Goal: Information Seeking & Learning: Learn about a topic

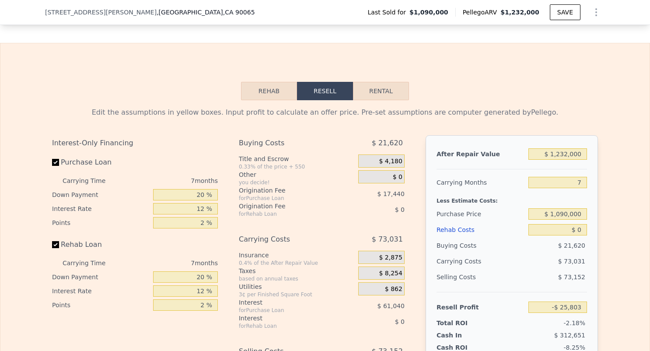
scroll to position [1359, 0]
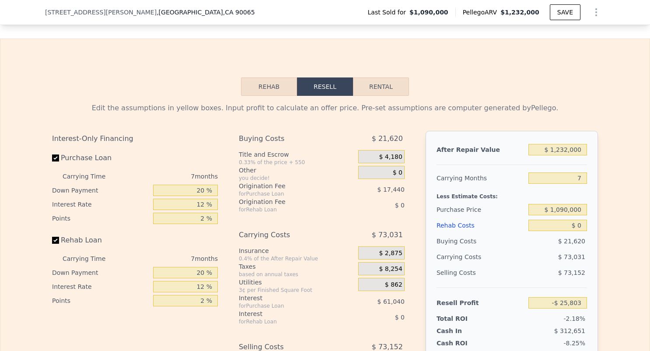
click at [367, 79] on button "Rental" at bounding box center [381, 86] width 56 height 18
select select "30"
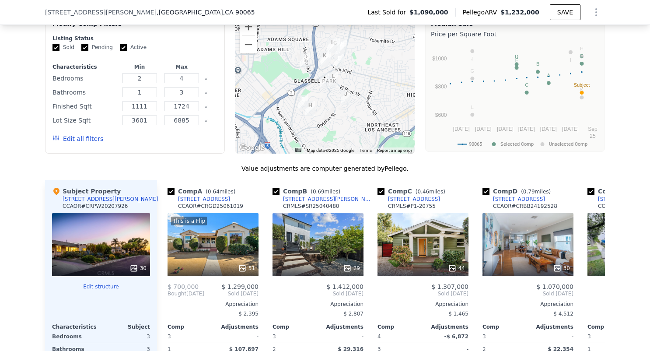
scroll to position [878, 0]
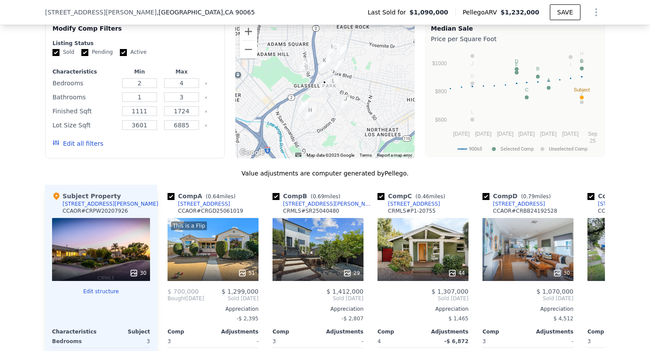
click at [99, 248] on div "30" at bounding box center [101, 249] width 98 height 63
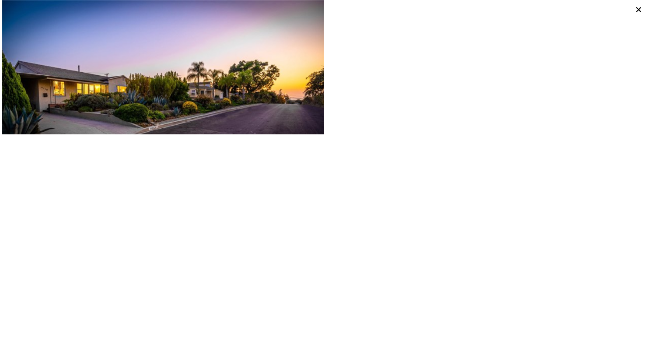
click at [140, 40] on img at bounding box center [163, 77] width 322 height 155
click at [633, 7] on icon at bounding box center [638, 9] width 12 height 12
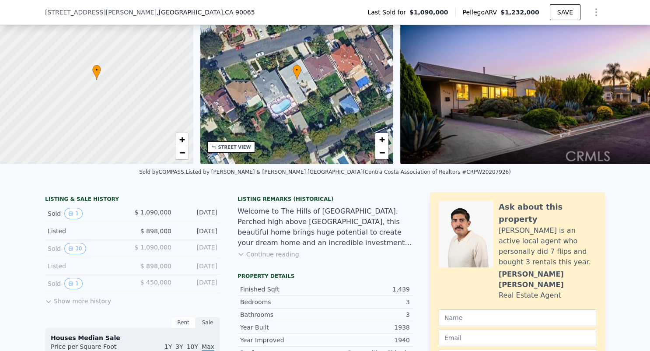
scroll to position [53, 0]
click at [76, 299] on button "Show more history" at bounding box center [78, 299] width 66 height 12
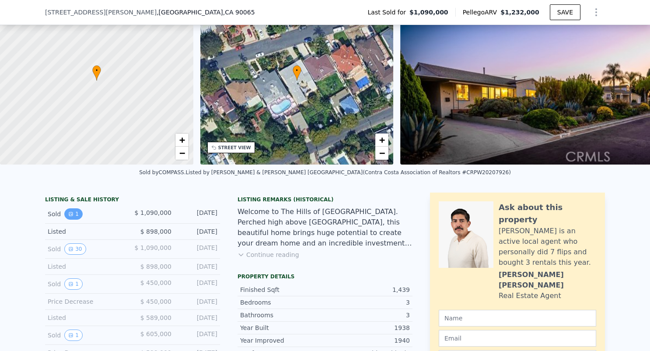
click at [74, 215] on button "1" at bounding box center [73, 213] width 18 height 11
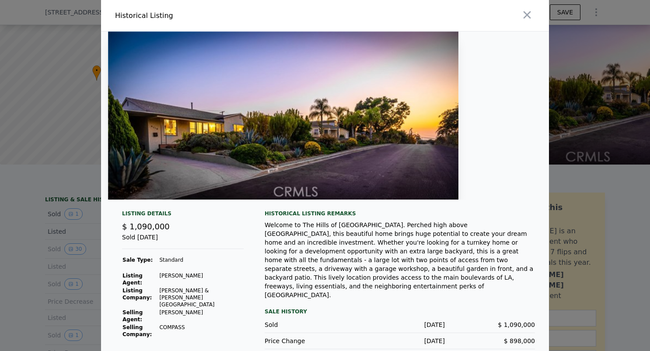
click at [254, 134] on img at bounding box center [283, 115] width 350 height 168
click at [525, 21] on icon "button" at bounding box center [527, 15] width 12 height 12
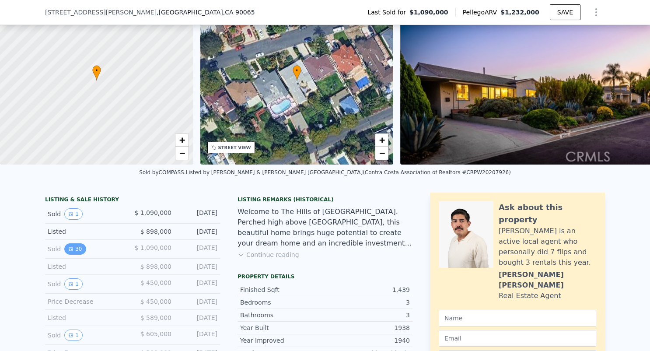
click at [79, 252] on button "30" at bounding box center [74, 248] width 21 height 11
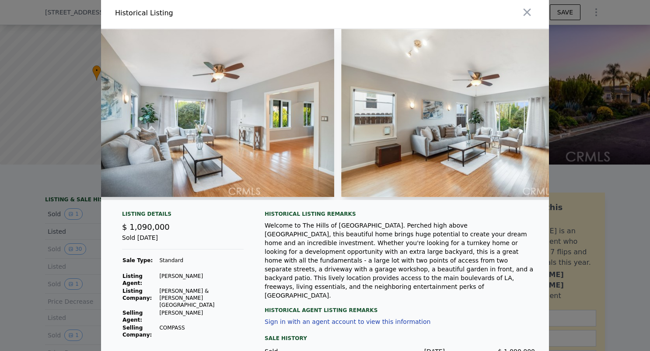
scroll to position [0, 0]
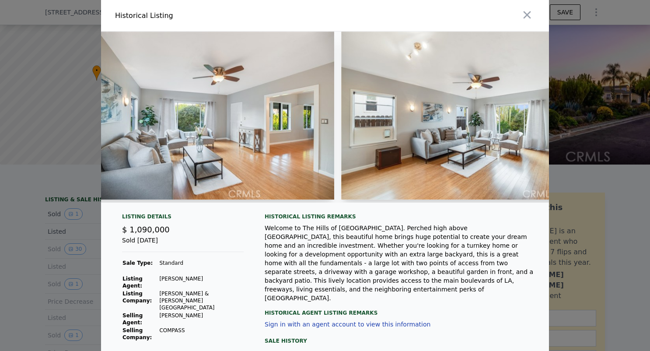
click at [535, 8] on div at bounding box center [438, 15] width 220 height 31
click at [526, 11] on icon "button" at bounding box center [527, 15] width 12 height 12
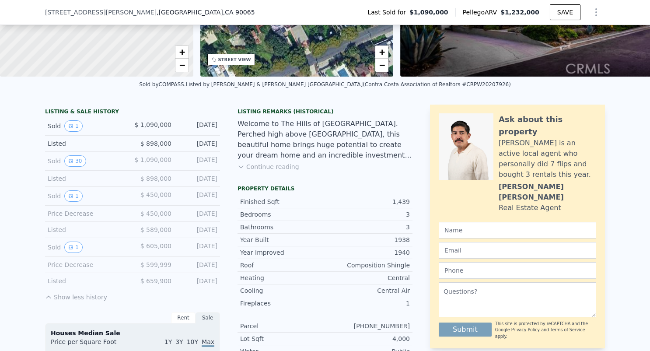
scroll to position [144, 0]
